Goal: Register for event/course

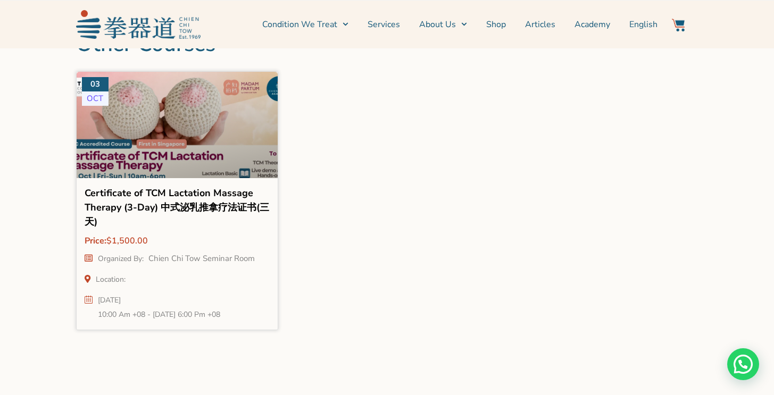
scroll to position [1355, 0]
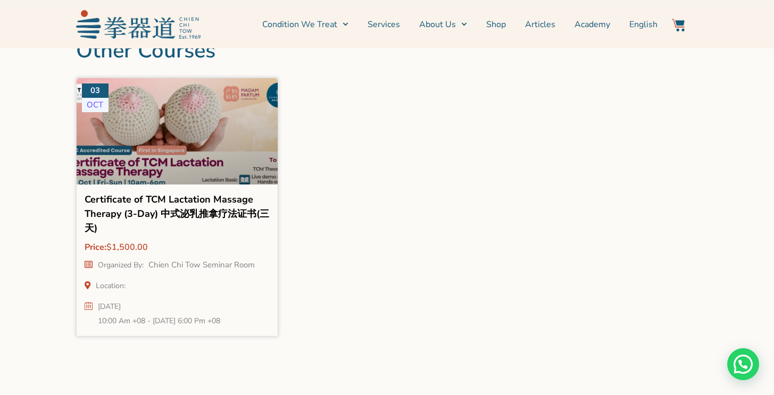
click at [207, 277] on ul "Organized By: Chien Chi Tow Seminar Room Location: [DATE] 10:00 am +08 - [DATE]…" at bounding box center [178, 291] width 186 height 74
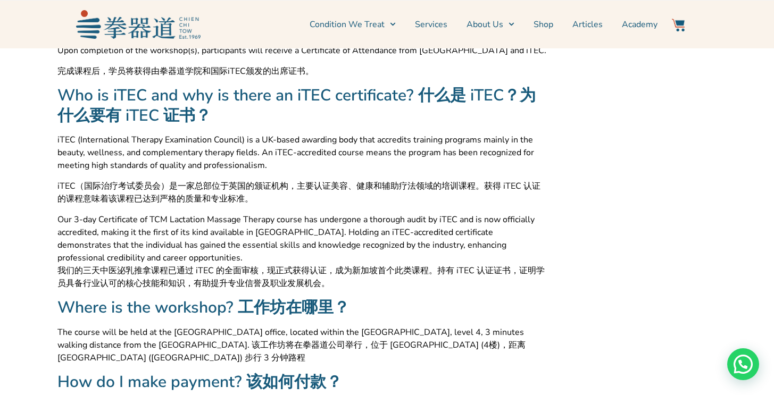
scroll to position [931, 0]
